Goal: Use online tool/utility: Utilize a website feature to perform a specific function

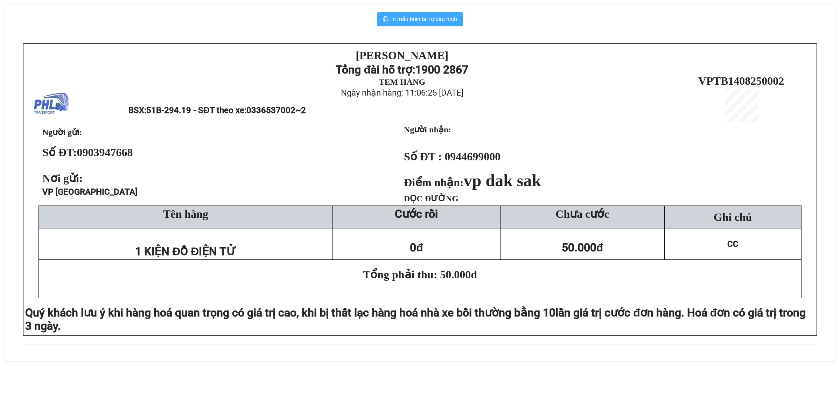
click at [403, 15] on span "In mẫu biên lai tự cấu hình" at bounding box center [424, 19] width 66 height 9
click at [433, 20] on span "In mẫu biên lai tự cấu hình" at bounding box center [424, 19] width 66 height 9
